Goal: Information Seeking & Learning: Learn about a topic

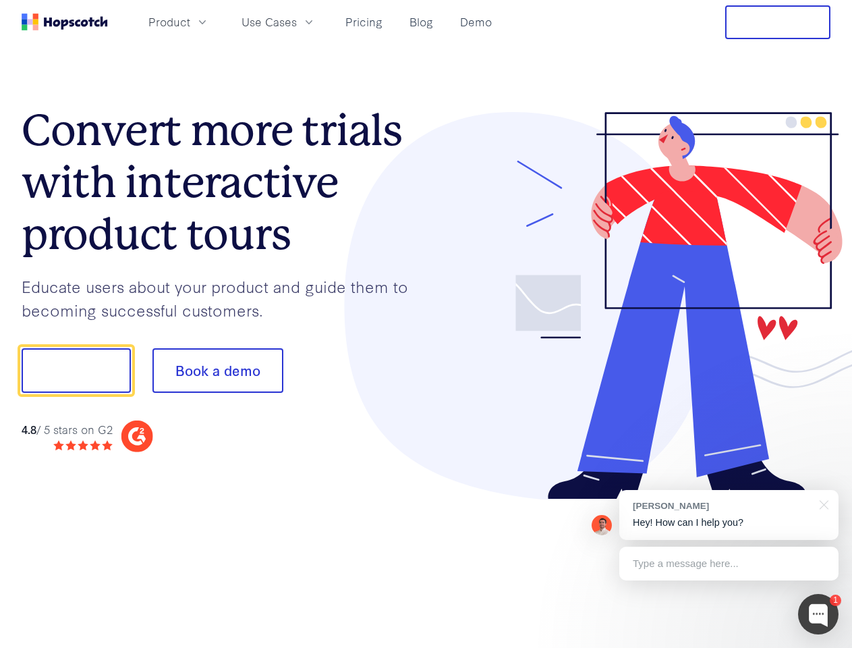
click at [426, 324] on div at bounding box center [628, 306] width 405 height 388
click at [190, 22] on span "Product" at bounding box center [169, 21] width 42 height 17
click at [297, 22] on span "Use Cases" at bounding box center [269, 21] width 55 height 17
click at [778, 22] on button "Free Trial" at bounding box center [777, 22] width 105 height 34
click at [76, 370] on button "Show me!" at bounding box center [76, 370] width 109 height 45
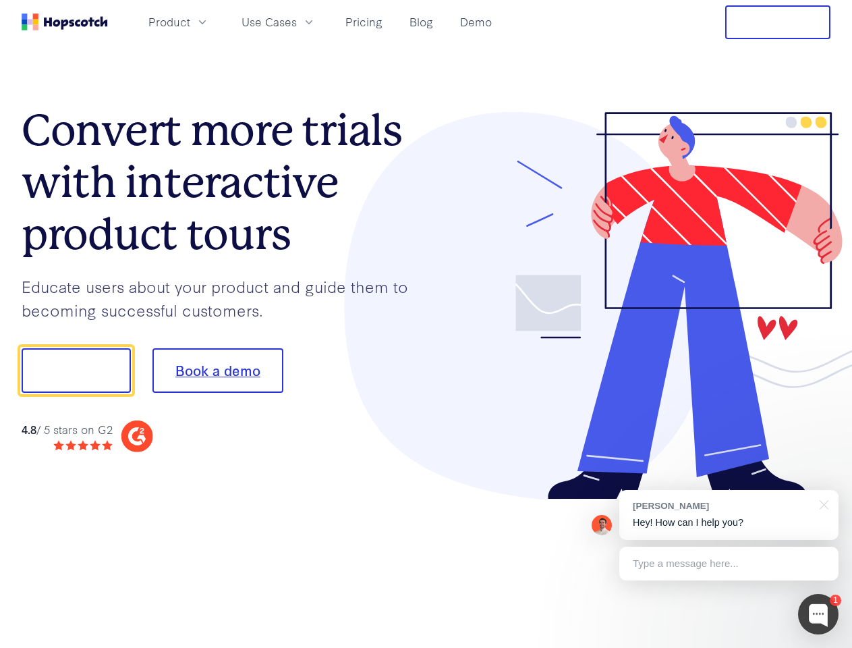
click at [217, 370] on button "Book a demo" at bounding box center [217, 370] width 131 height 45
click at [818, 614] on div at bounding box center [818, 614] width 40 height 40
click at [729, 515] on div "[PERSON_NAME] Hey! How can I help you?" at bounding box center [728, 515] width 219 height 50
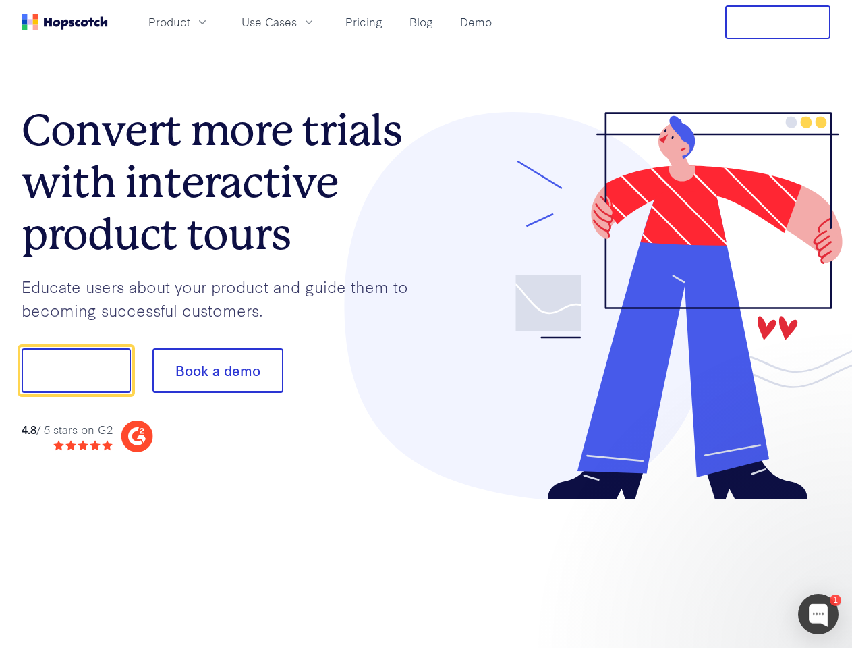
click at [822, 503] on div at bounding box center [712, 369] width 253 height 450
click at [729, 563] on div at bounding box center [712, 459] width 253 height 269
